Goal: Task Accomplishment & Management: Manage account settings

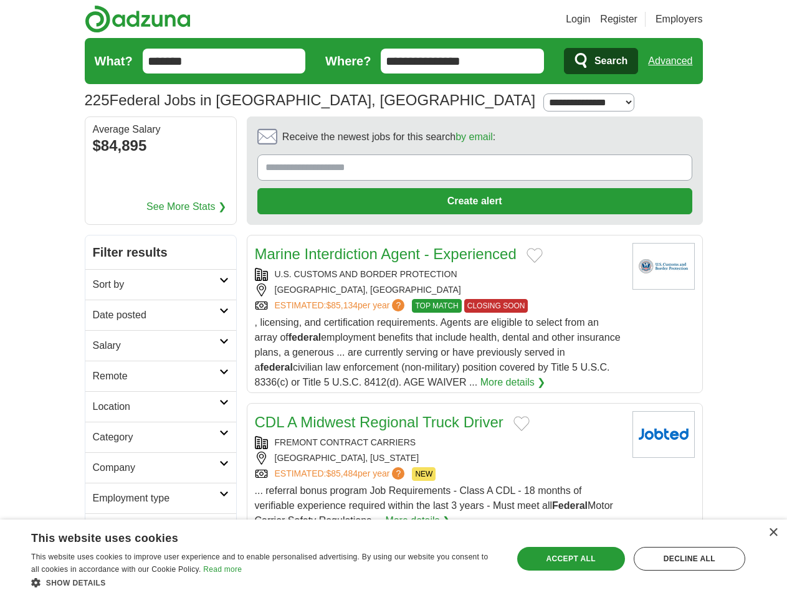
click at [590, 19] on link "Login" at bounding box center [578, 19] width 24 height 15
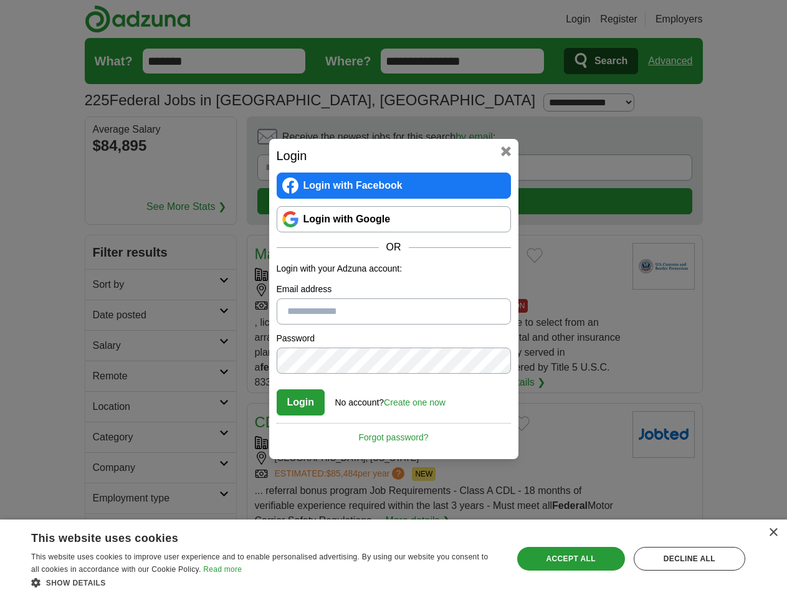
click at [675, 61] on div "Login Login with Facebook Login with Google OR Login with your Adzuna account: …" at bounding box center [393, 299] width 787 height 598
click at [150, 147] on div "Login Login with Facebook Login with Google OR Login with your Adzuna account: …" at bounding box center [393, 299] width 787 height 598
click at [440, 140] on div "Login Login with Facebook Login with Google OR Login with your Adzuna account: …" at bounding box center [393, 299] width 249 height 320
click at [728, 141] on div "Login Login with Facebook Login with Google OR Login with your Adzuna account: …" at bounding box center [393, 299] width 787 height 598
click at [105, 224] on div "Login Login with Facebook Login with Google OR Login with your Adzuna account: …" at bounding box center [393, 299] width 787 height 598
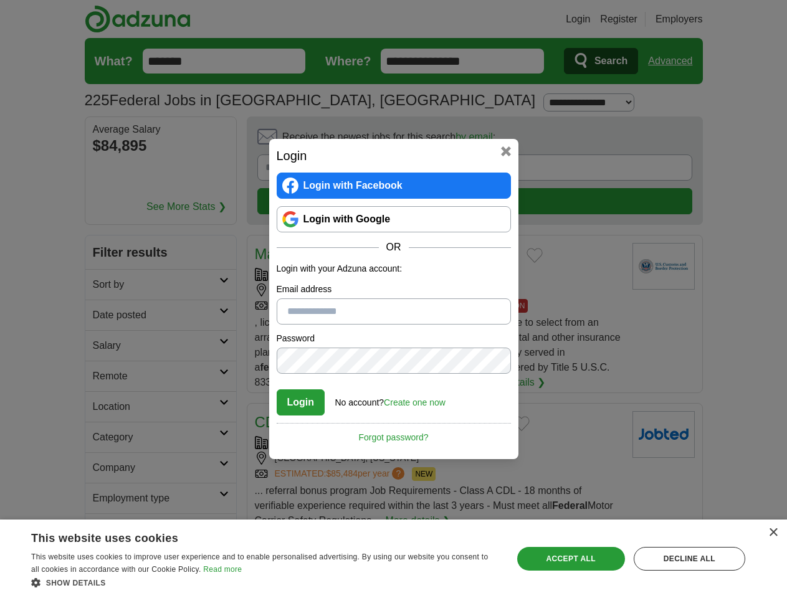
click at [105, 255] on div "Login Login with Facebook Login with Google OR Login with your Adzuna account: …" at bounding box center [393, 299] width 787 height 598
click at [105, 285] on div "Login Login with Facebook Login with Google OR Login with your Adzuna account: …" at bounding box center [393, 299] width 787 height 598
click at [105, 316] on div "Login Login with Facebook Login with Google OR Login with your Adzuna account: …" at bounding box center [393, 299] width 787 height 598
